Goal: Task Accomplishment & Management: Complete application form

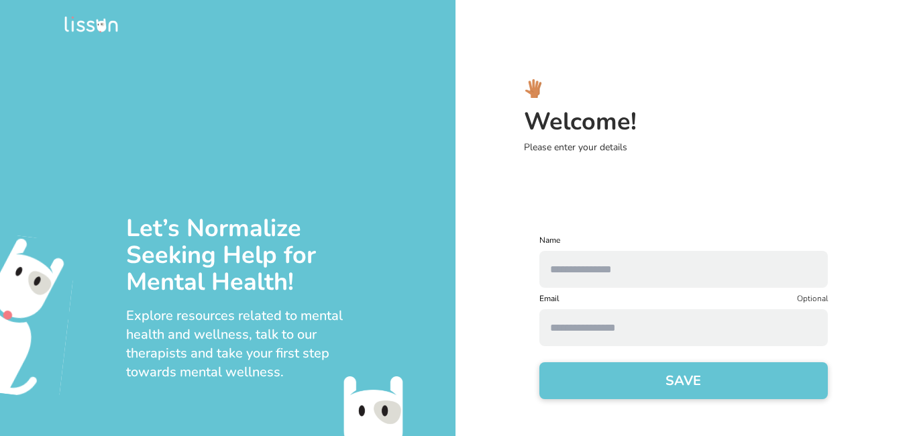
click at [859, 195] on div "Welcome! Please enter your details Name Email Optional SAVE" at bounding box center [682, 218] width 455 height 436
click at [757, 386] on button "SAVE" at bounding box center [683, 380] width 288 height 37
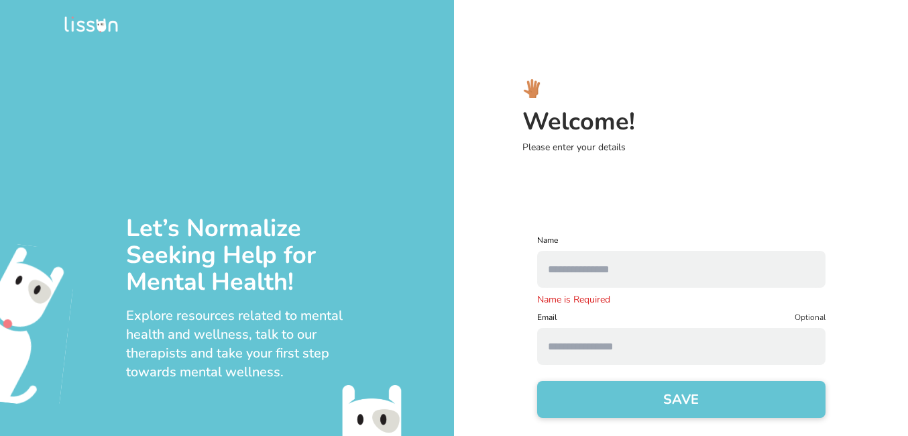
click at [703, 269] on input "text" at bounding box center [681, 269] width 288 height 37
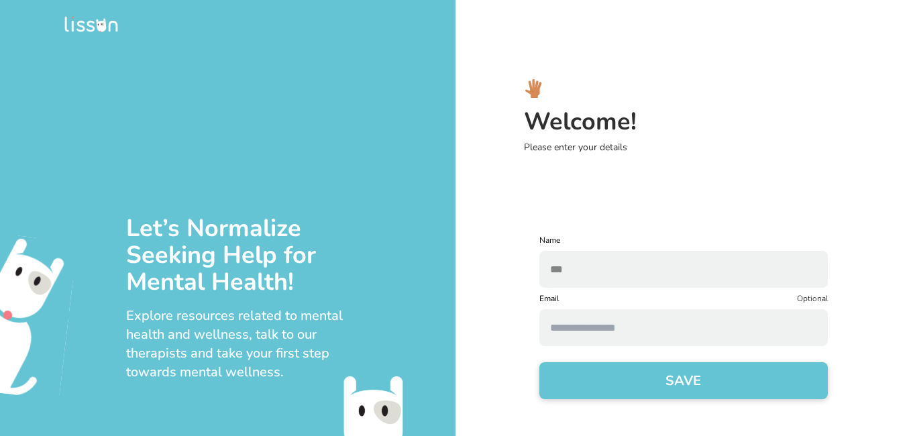
type input "***"
click at [539, 362] on button "SAVE" at bounding box center [683, 380] width 288 height 37
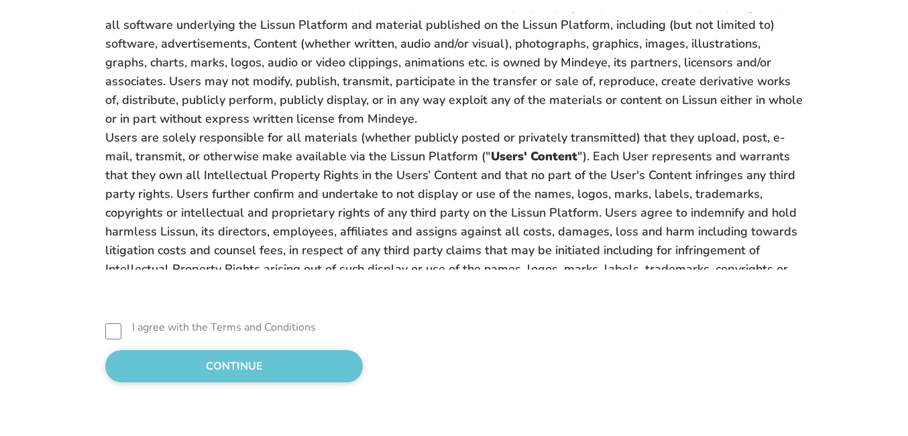
scroll to position [1414, 0]
click at [166, 373] on button "CONTINUE" at bounding box center [234, 366] width 258 height 32
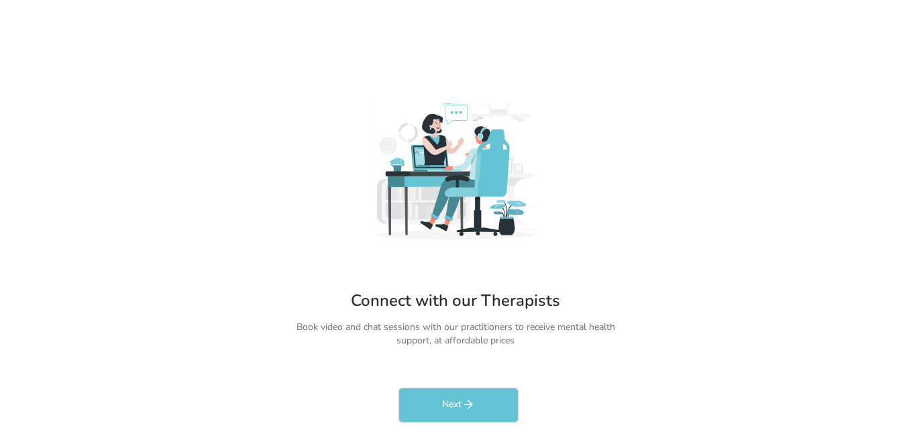
scroll to position [0, 0]
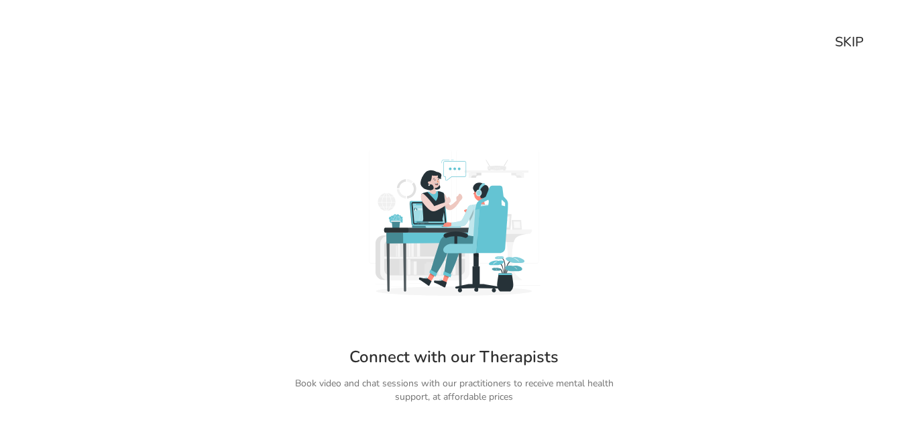
click at [848, 42] on div "SKIP" at bounding box center [849, 42] width 29 height 19
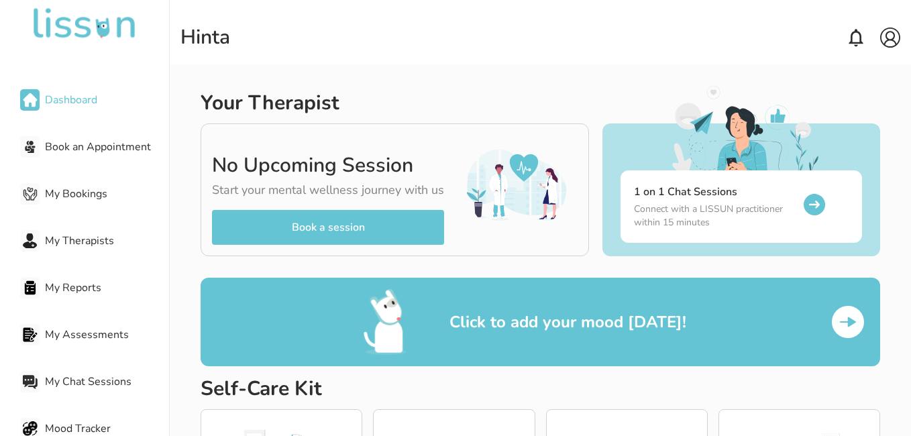
click at [851, 46] on icon at bounding box center [855, 37] width 21 height 21
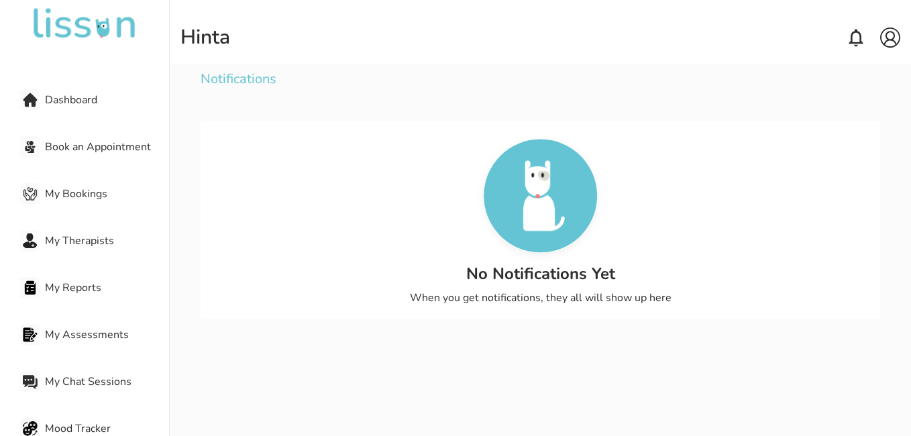
click at [52, 105] on span "Dashboard" at bounding box center [107, 100] width 124 height 16
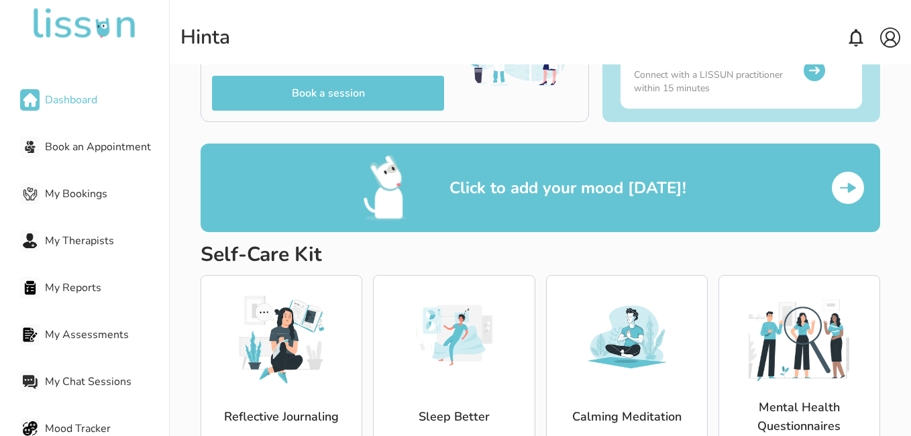
scroll to position [177, 0]
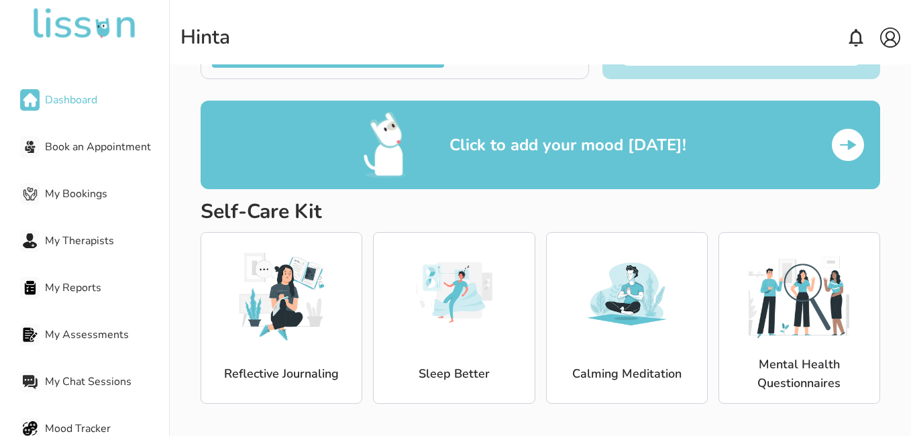
click at [798, 323] on img at bounding box center [798, 293] width 101 height 101
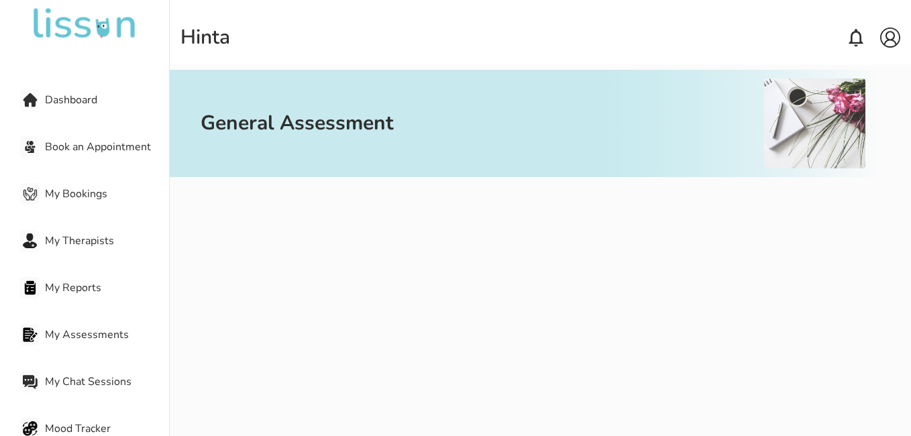
click at [36, 94] on img at bounding box center [30, 100] width 15 height 15
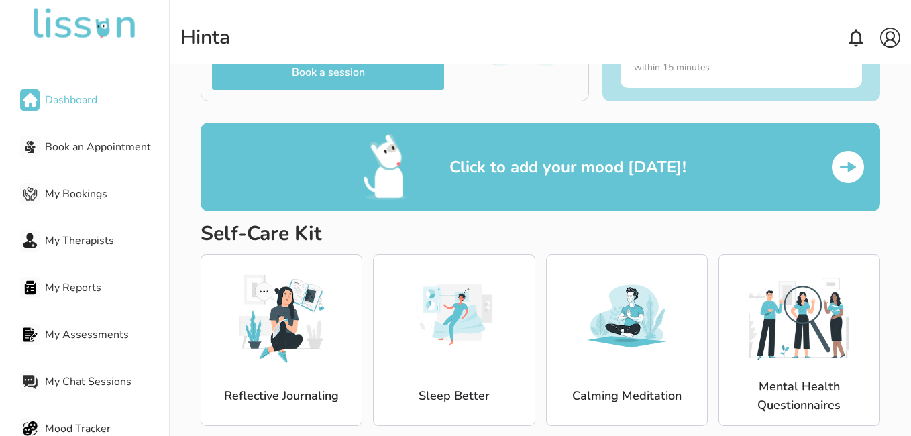
scroll to position [177, 0]
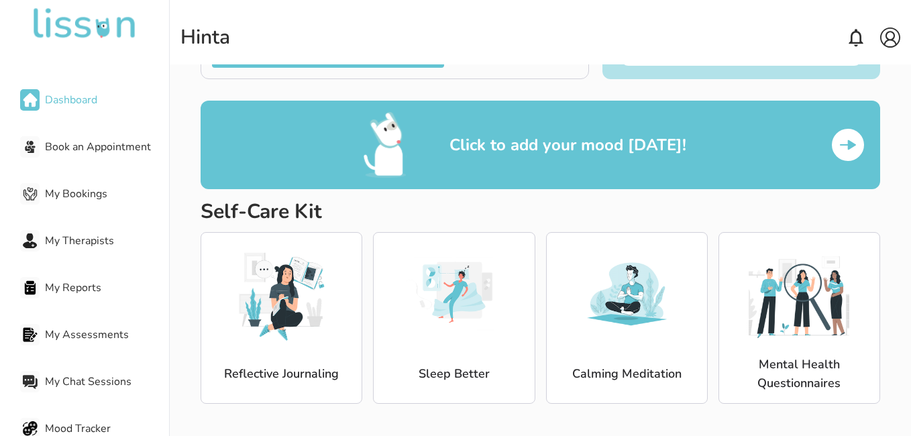
click at [850, 149] on img at bounding box center [847, 144] width 21 height 21
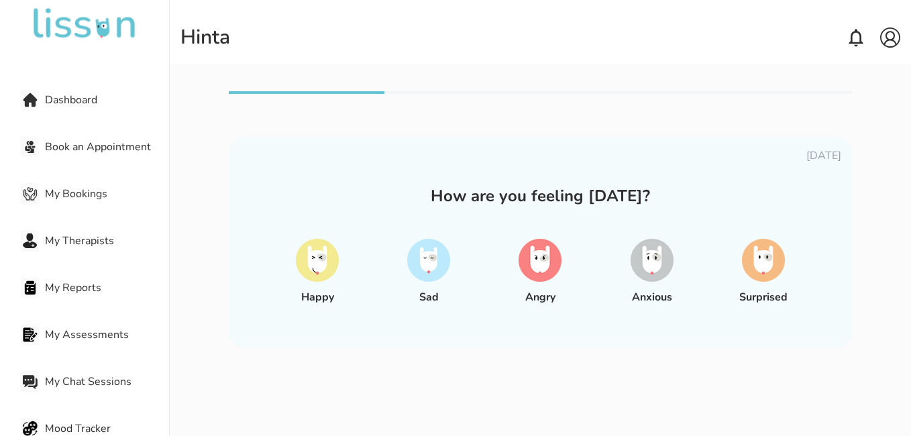
click at [651, 270] on img at bounding box center [651, 260] width 43 height 43
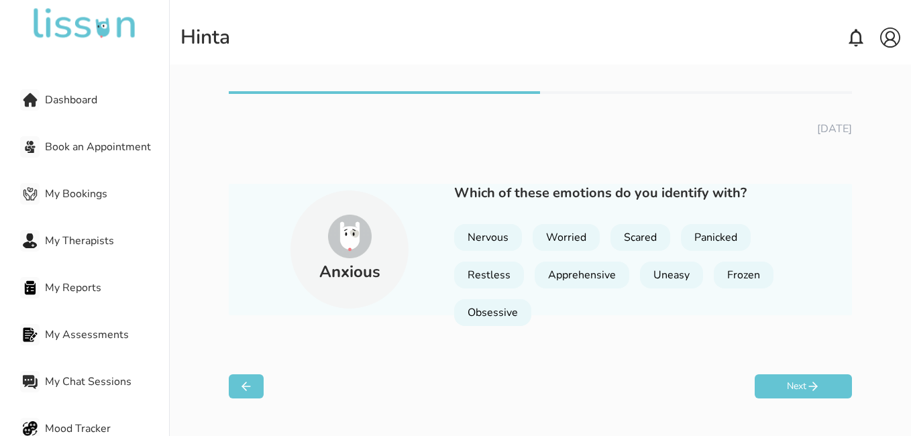
click at [500, 235] on div "Nervous" at bounding box center [488, 237] width 68 height 27
click at [580, 243] on div "Worried" at bounding box center [566, 237] width 67 height 27
click at [586, 277] on div "Apprehensive" at bounding box center [582, 275] width 95 height 27
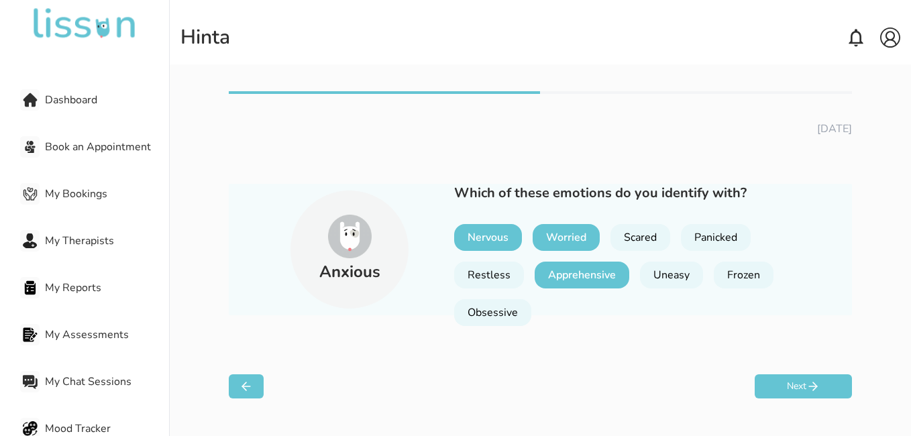
click at [591, 278] on div "Apprehensive" at bounding box center [582, 275] width 95 height 27
click at [494, 268] on div "Restless" at bounding box center [489, 275] width 70 height 27
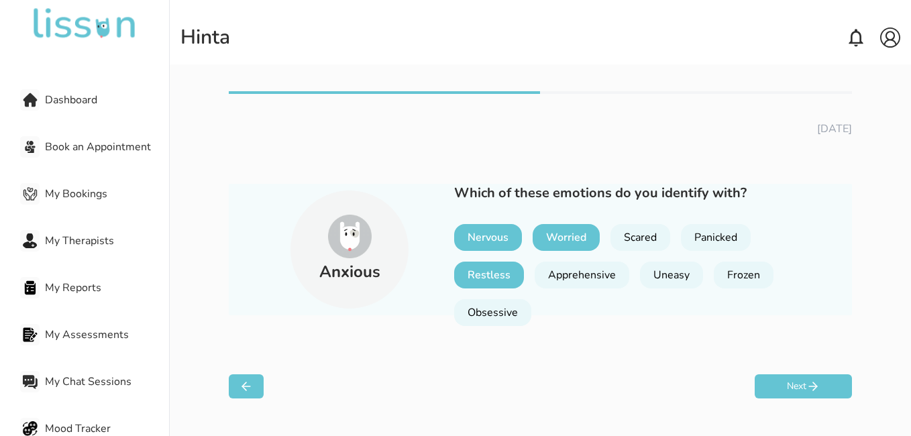
click at [723, 235] on div "Panicked" at bounding box center [716, 237] width 70 height 27
click at [818, 391] on icon at bounding box center [812, 386] width 13 height 13
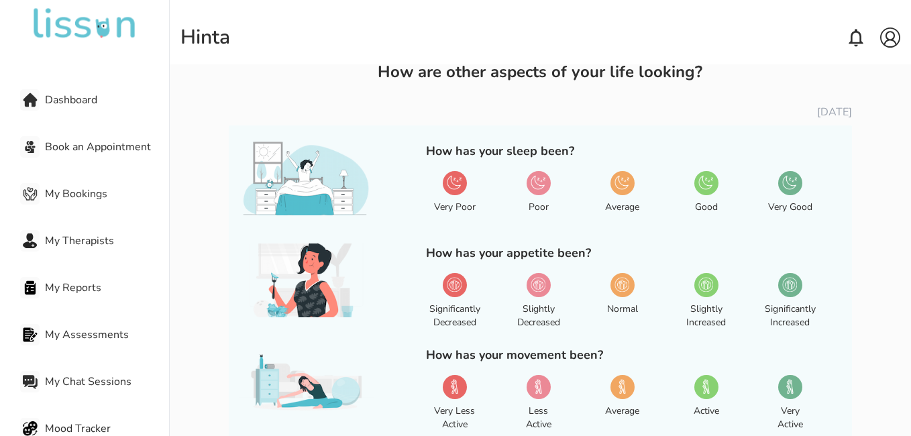
scroll to position [80, 0]
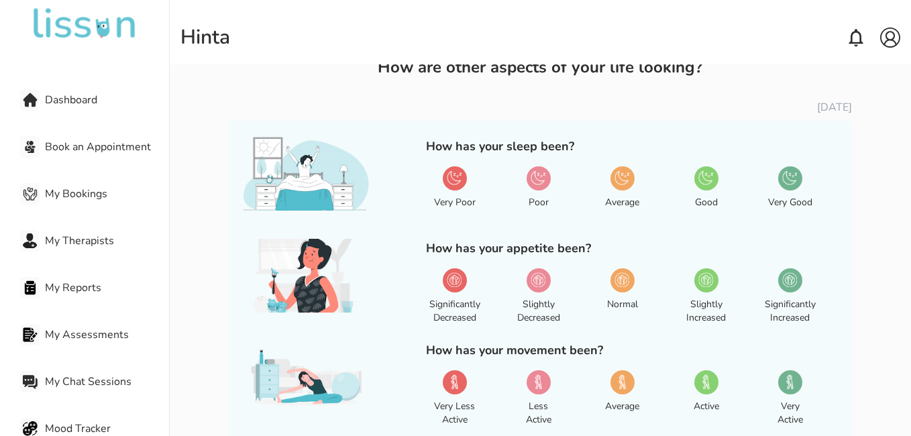
click at [455, 182] on img at bounding box center [454, 177] width 15 height 15
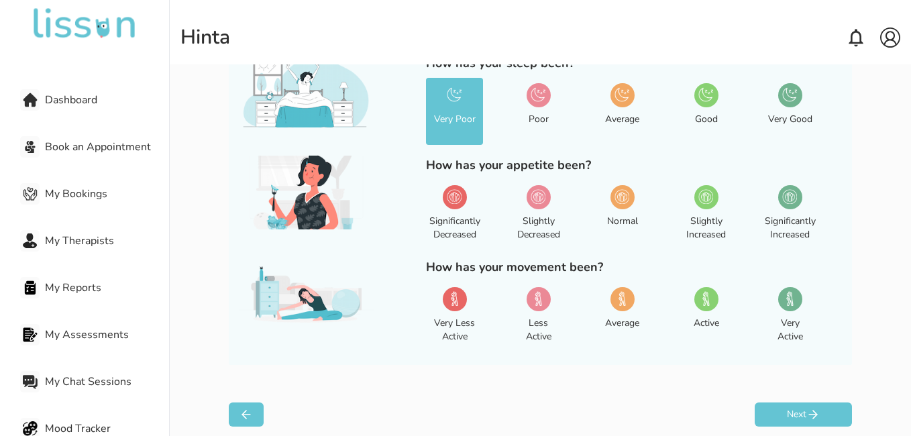
scroll to position [168, 0]
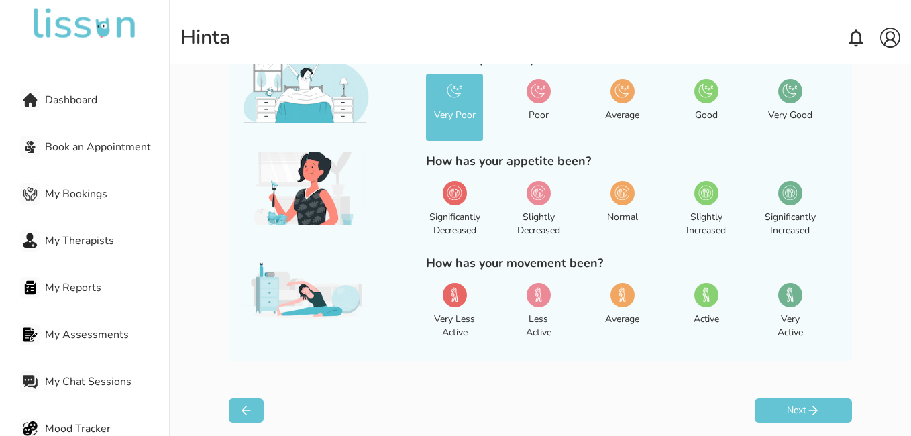
click at [467, 192] on div "Significantly Decreased" at bounding box center [454, 209] width 57 height 67
click at [470, 298] on div "Very Less Active" at bounding box center [454, 311] width 57 height 67
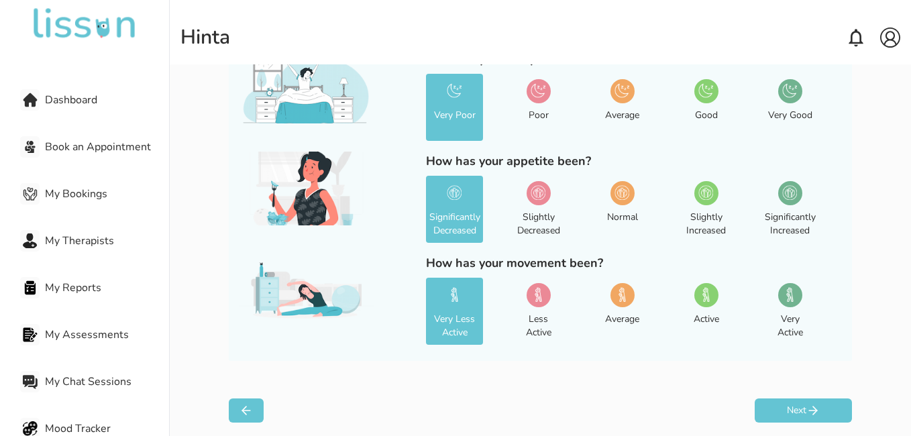
click at [818, 409] on button "Next" at bounding box center [803, 410] width 97 height 24
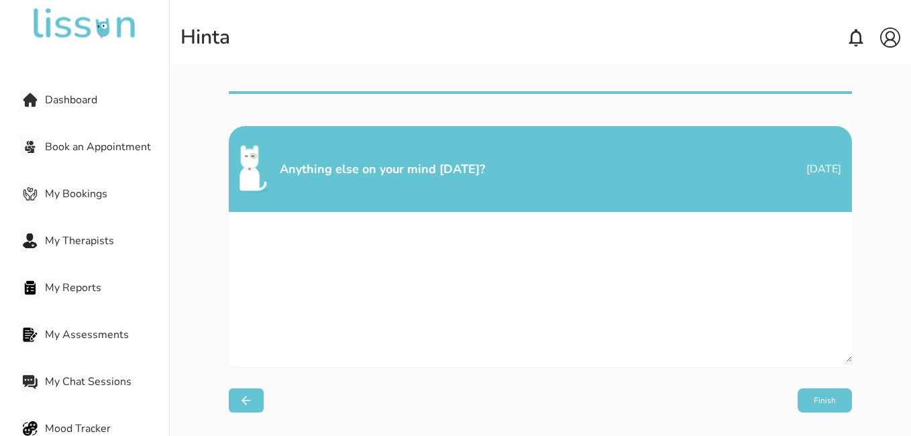
click at [251, 410] on button at bounding box center [246, 400] width 35 height 24
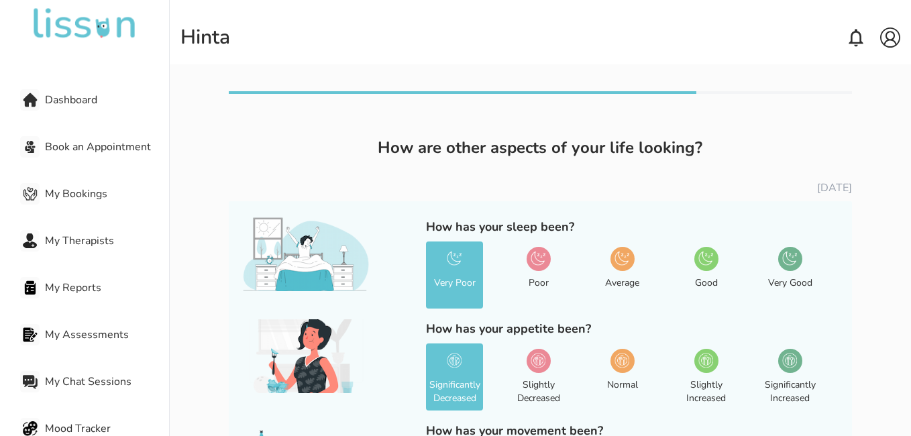
click at [46, 148] on span "Book an Appointment" at bounding box center [107, 147] width 124 height 16
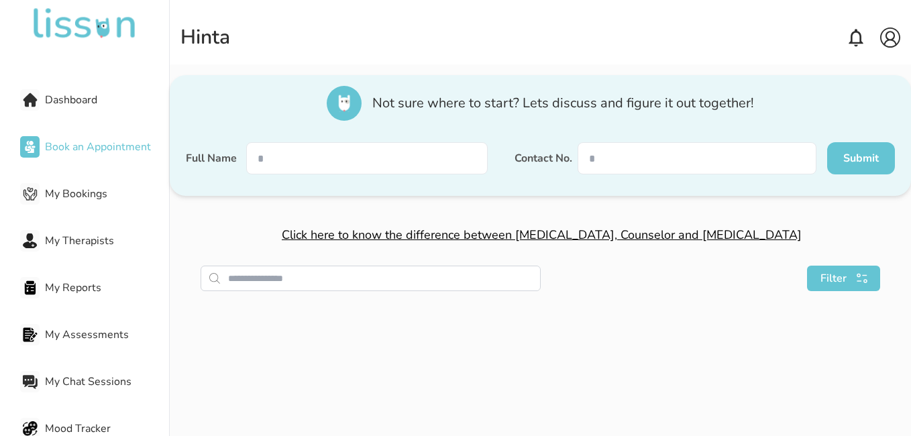
click at [53, 201] on span "My Bookings" at bounding box center [107, 194] width 124 height 16
click at [46, 237] on span "My Therapists" at bounding box center [107, 241] width 124 height 16
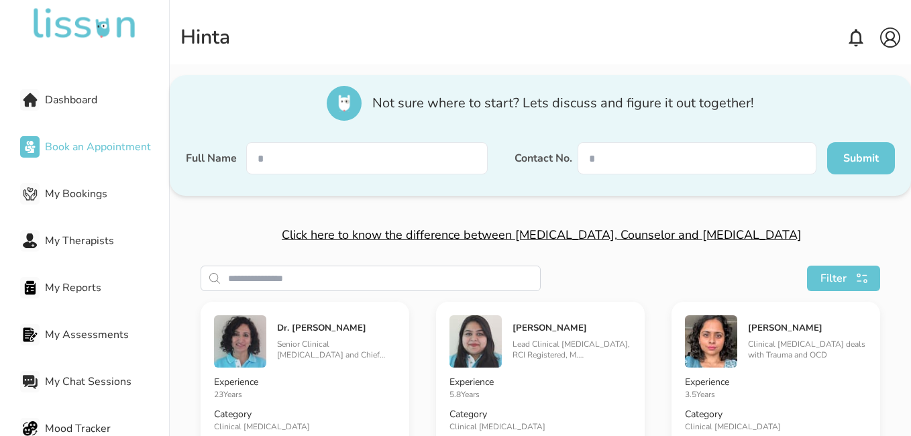
click at [54, 292] on span "My Reports" at bounding box center [107, 288] width 124 height 16
click at [50, 294] on span "My Reports" at bounding box center [107, 288] width 124 height 16
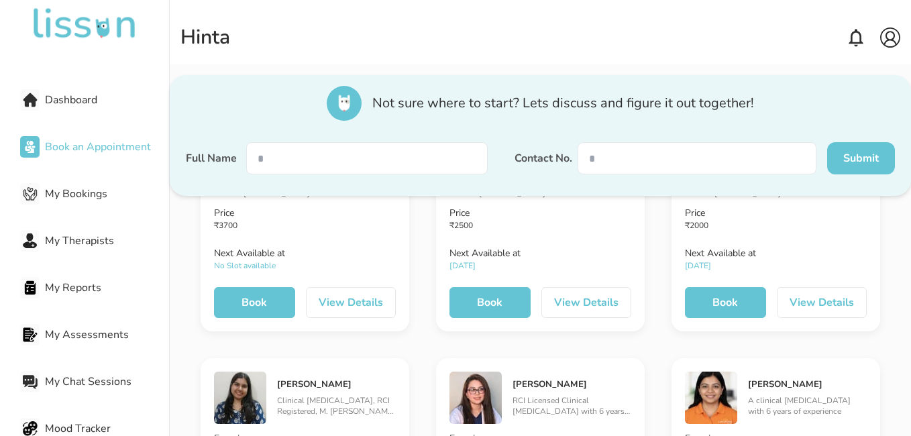
scroll to position [237, 0]
